Goal: Transaction & Acquisition: Purchase product/service

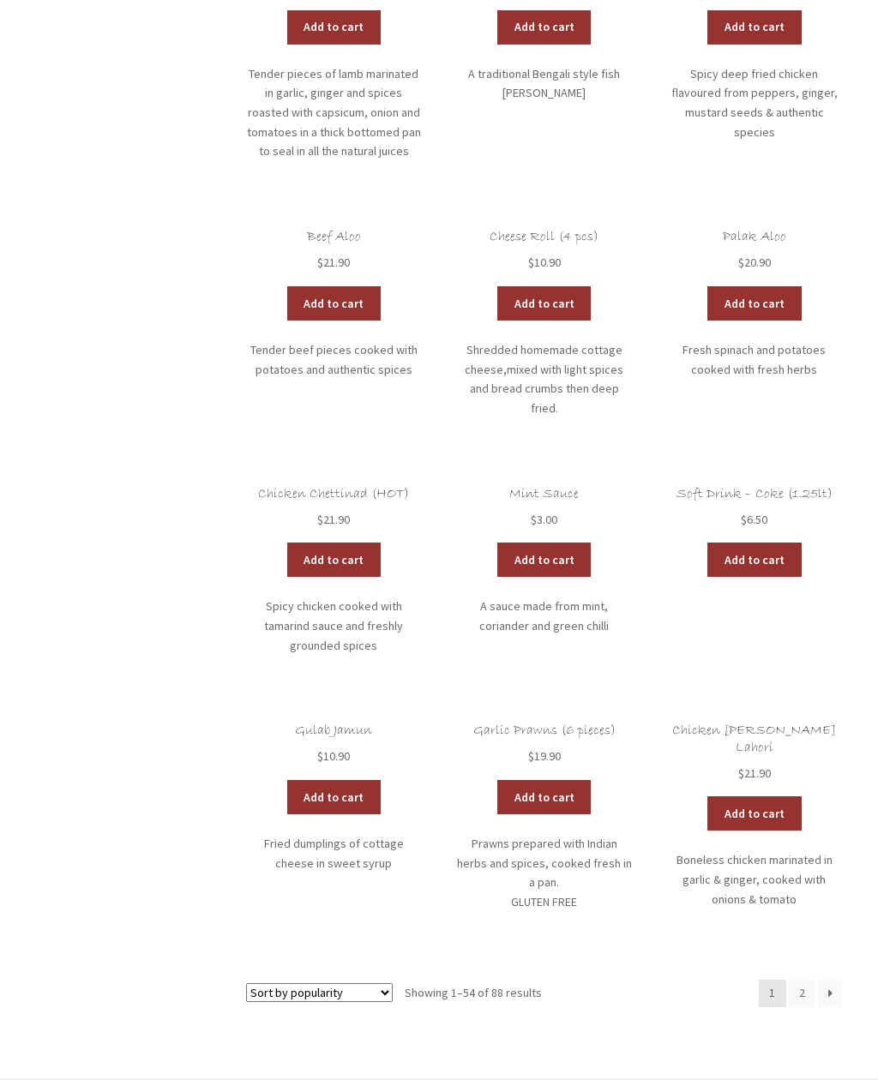
scroll to position [3940, 0]
click at [800, 980] on link "2" at bounding box center [802, 993] width 27 height 27
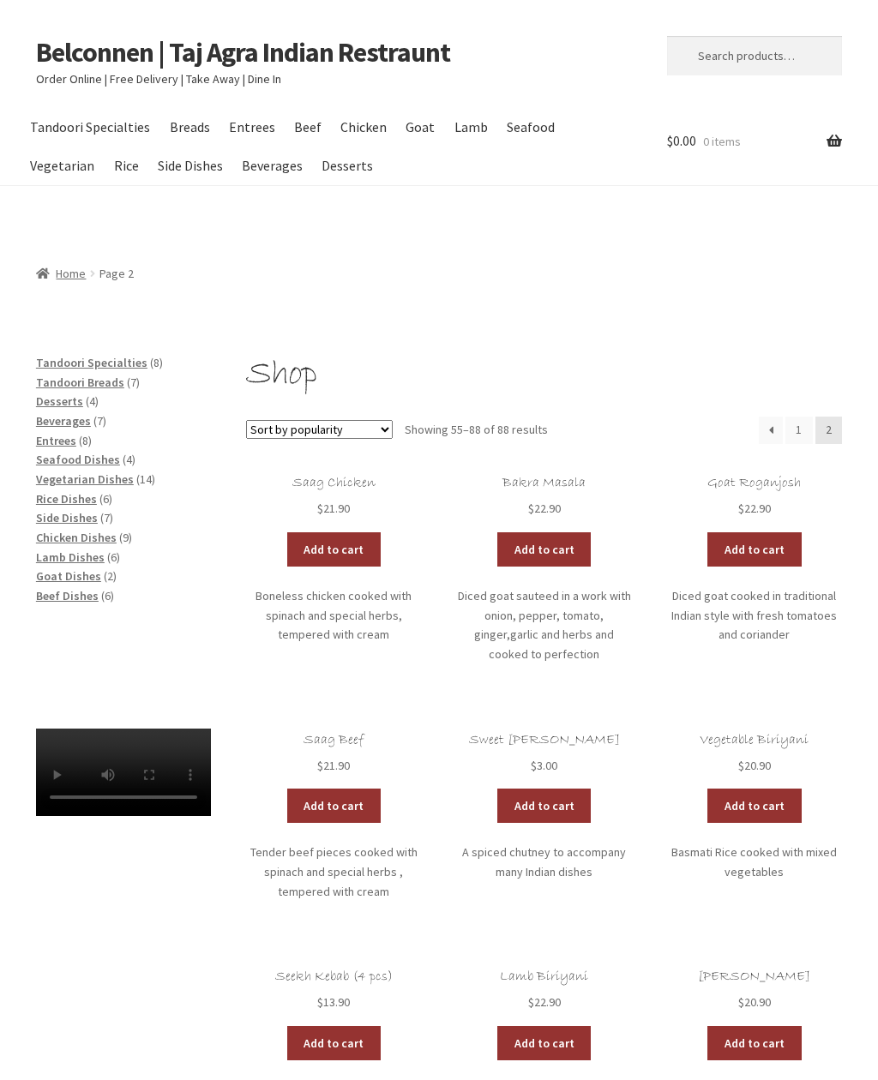
click at [77, 417] on span "Beverages" at bounding box center [63, 420] width 55 height 15
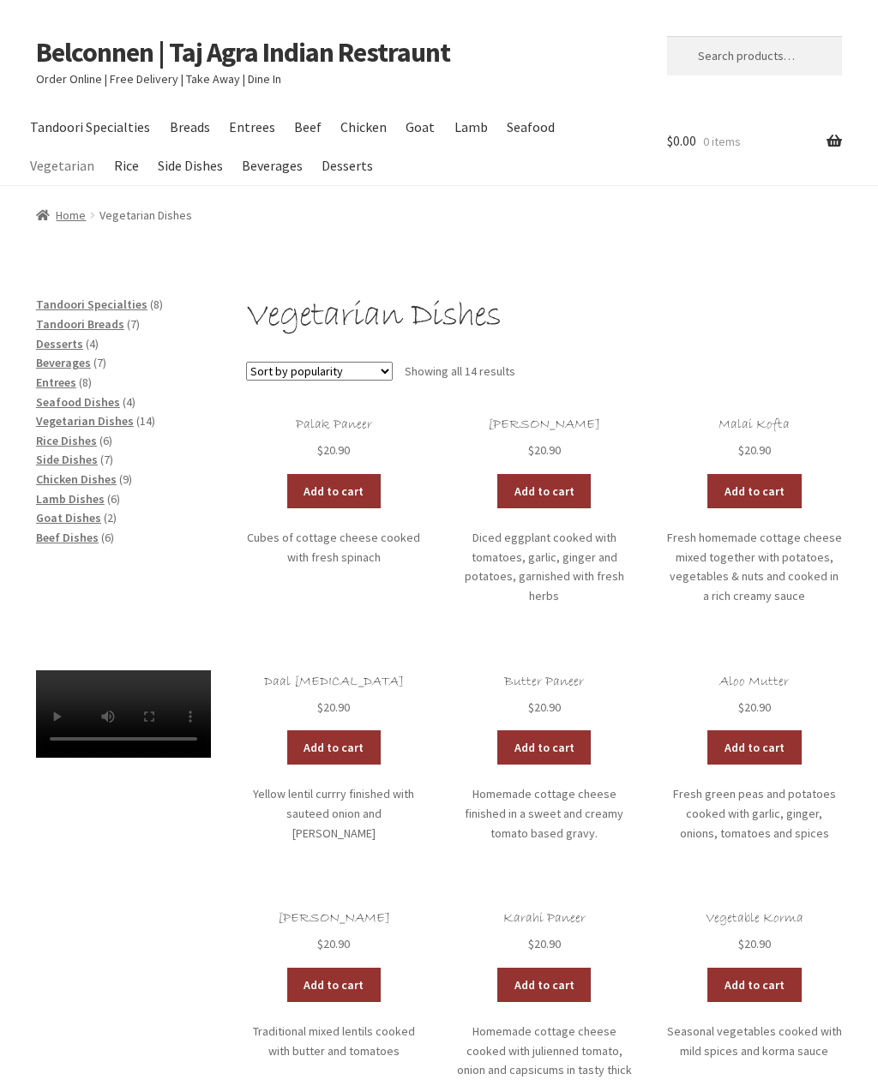
click at [116, 417] on span "Vegetarian Dishes" at bounding box center [85, 420] width 98 height 15
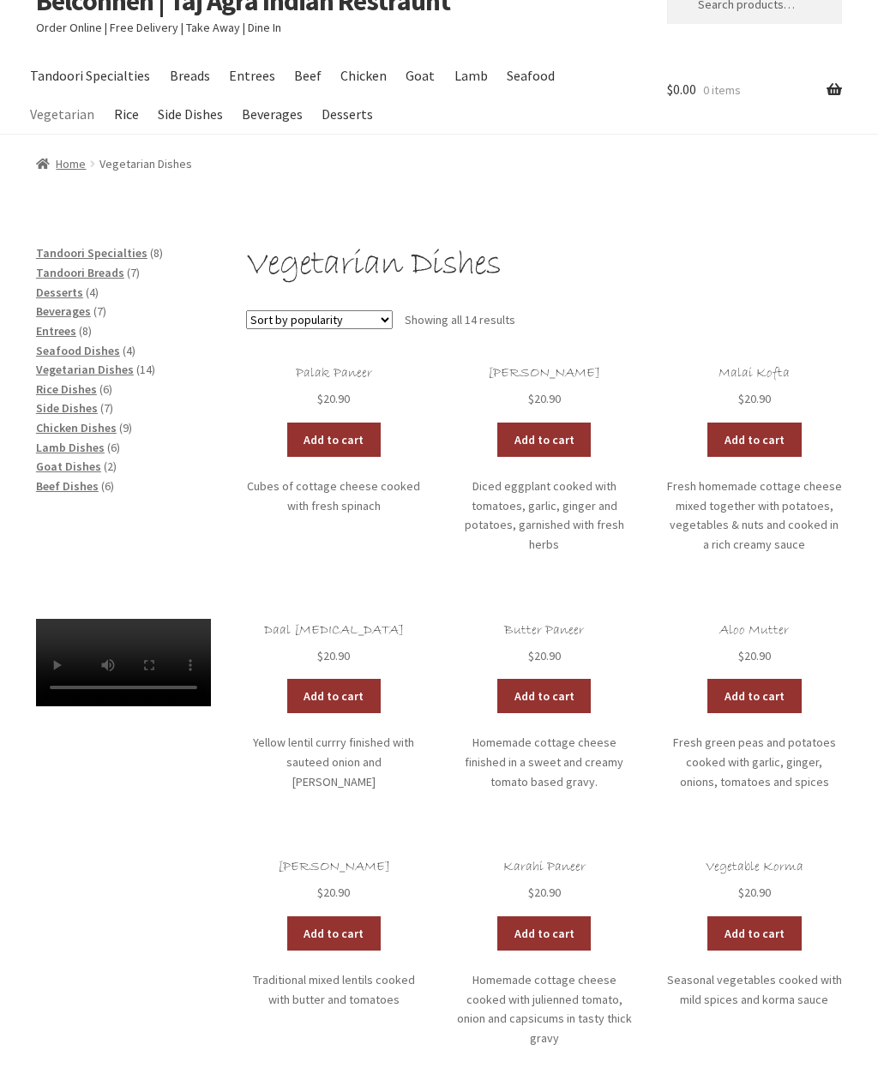
scroll to position [41, 0]
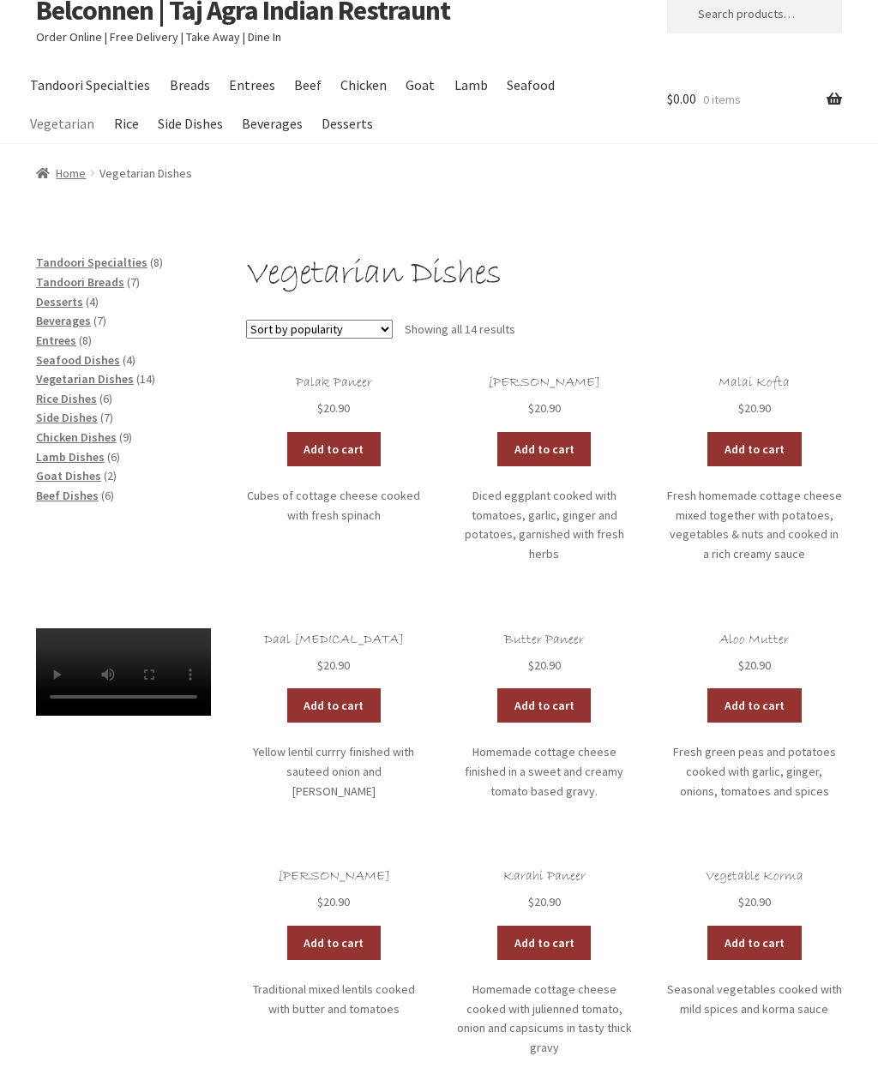
click at [78, 412] on span "Side Dishes" at bounding box center [67, 418] width 62 height 15
